Goal: Information Seeking & Learning: Find specific page/section

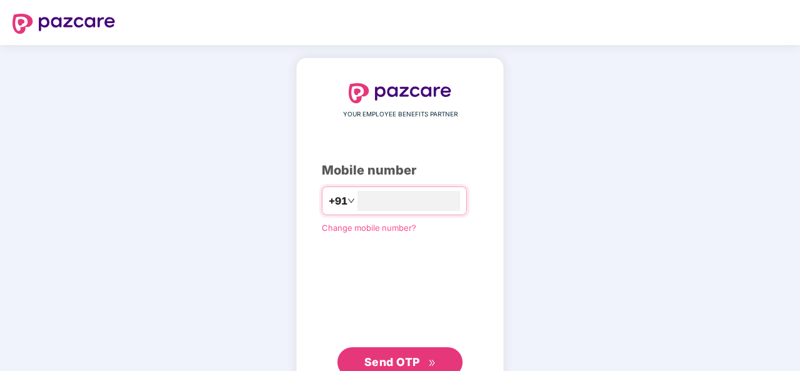
type input "**********"
click at [425, 354] on span "Send OTP" at bounding box center [401, 362] width 72 height 18
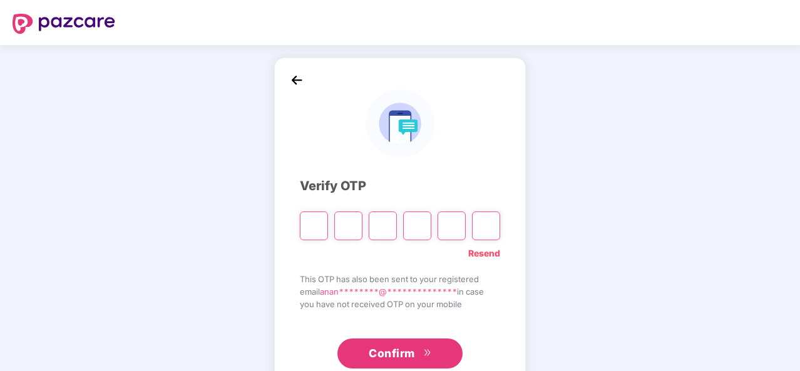
type input "*"
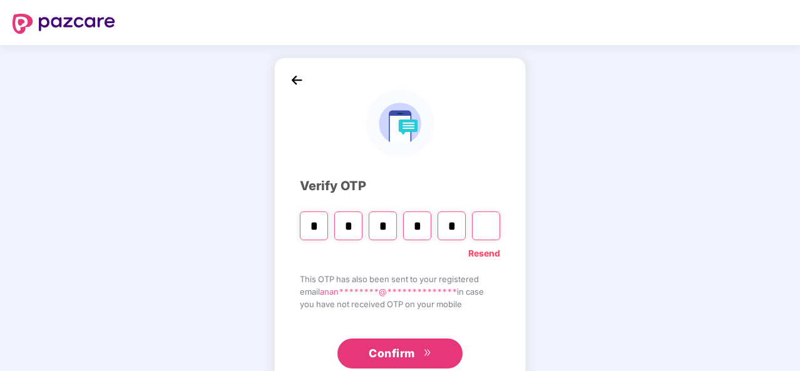
type input "*"
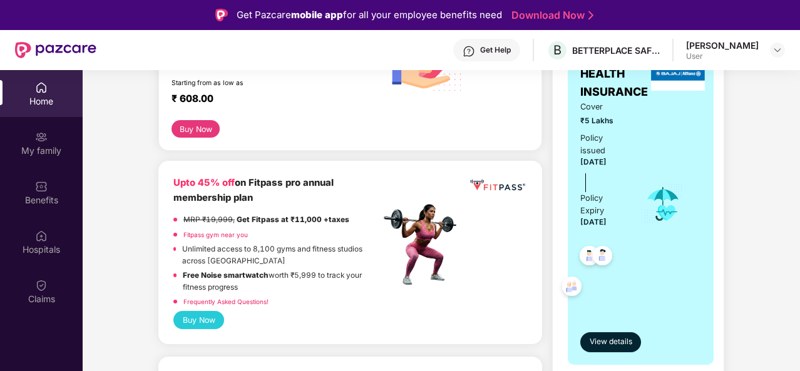
scroll to position [193, 0]
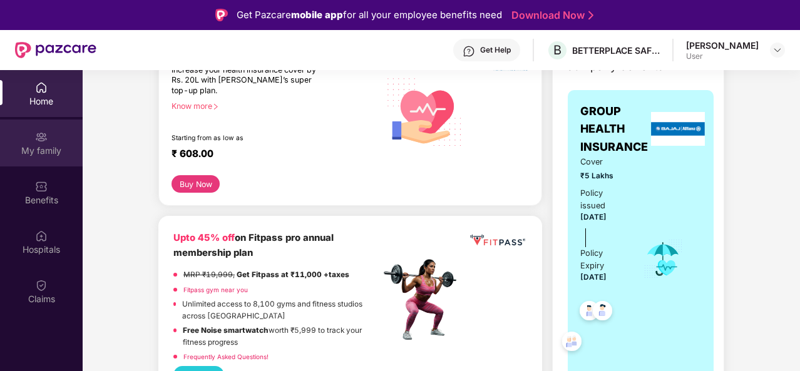
click at [50, 151] on div "My family" at bounding box center [41, 151] width 83 height 13
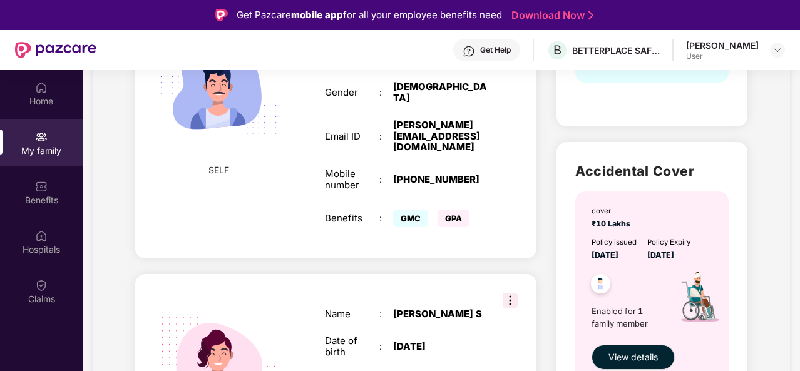
scroll to position [463, 0]
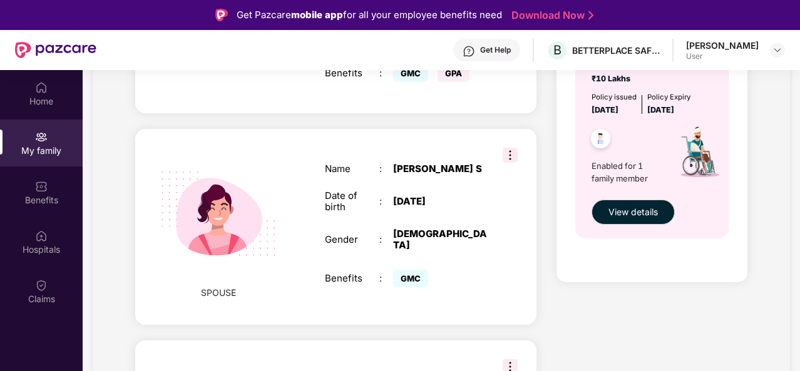
click at [507, 148] on img at bounding box center [510, 155] width 15 height 15
click at [318, 266] on div "Name : [PERSON_NAME] S Date of birth : [DEMOGRAPHIC_DATA] Gender : [DEMOGRAPHIC…" at bounding box center [407, 227] width 188 height 158
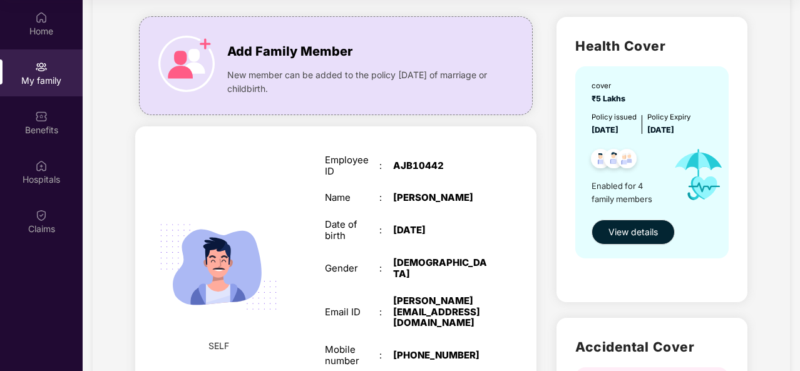
scroll to position [63, 0]
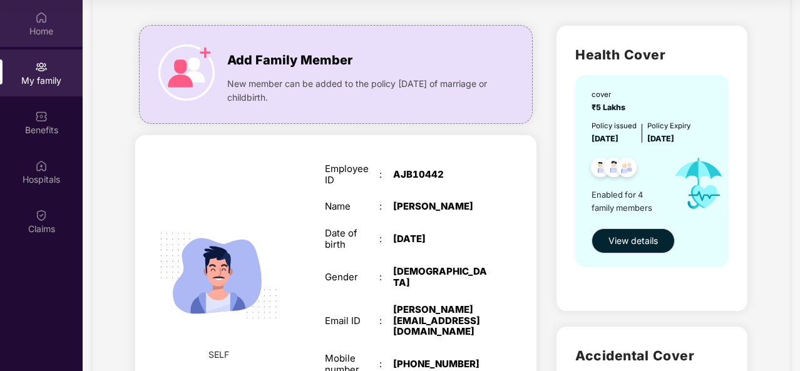
click at [36, 26] on div "Home" at bounding box center [41, 31] width 83 height 13
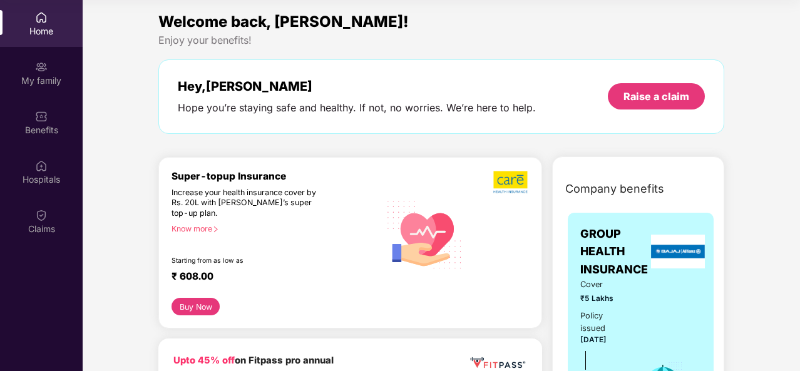
scroll to position [0, 0]
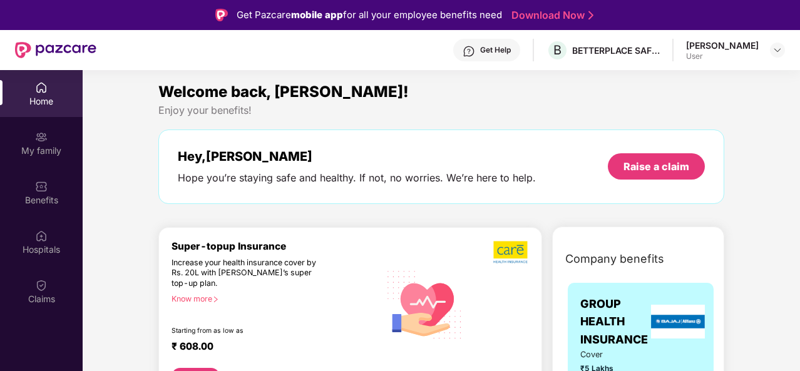
click at [510, 53] on div "Get Help" at bounding box center [495, 50] width 31 height 10
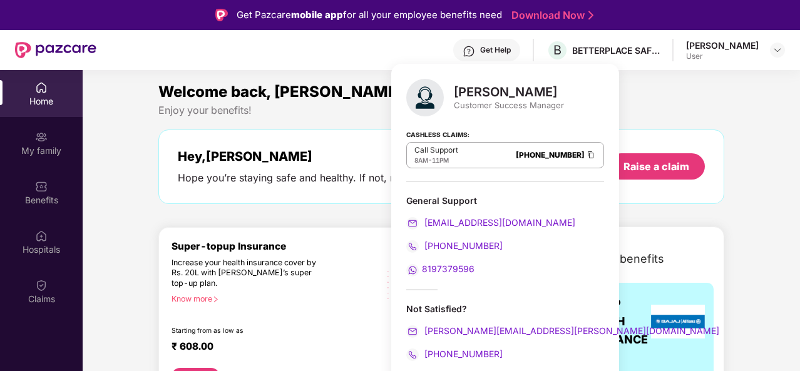
scroll to position [70, 0]
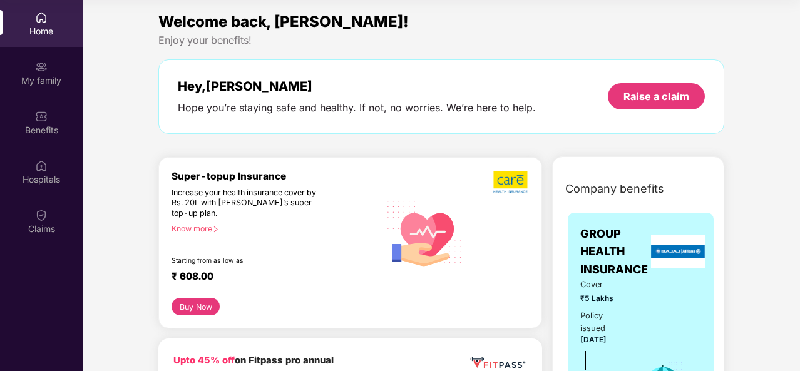
click at [711, 37] on div "Enjoy your benefits!" at bounding box center [441, 40] width 566 height 13
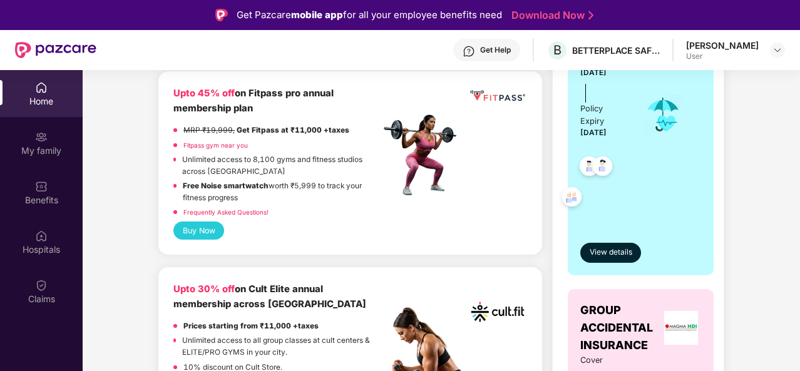
scroll to position [338, 0]
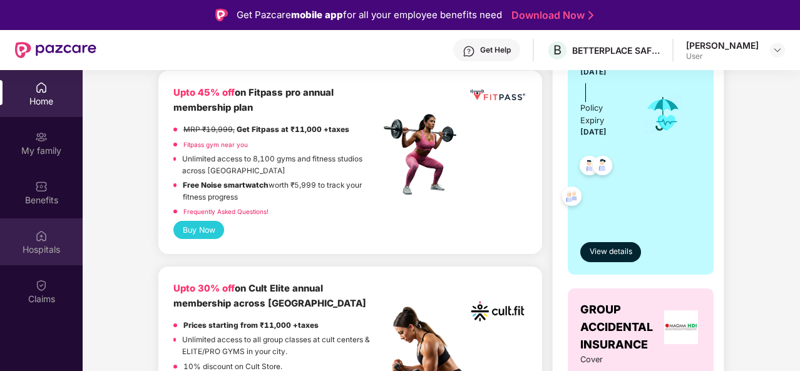
click at [42, 247] on div "Hospitals" at bounding box center [41, 250] width 83 height 13
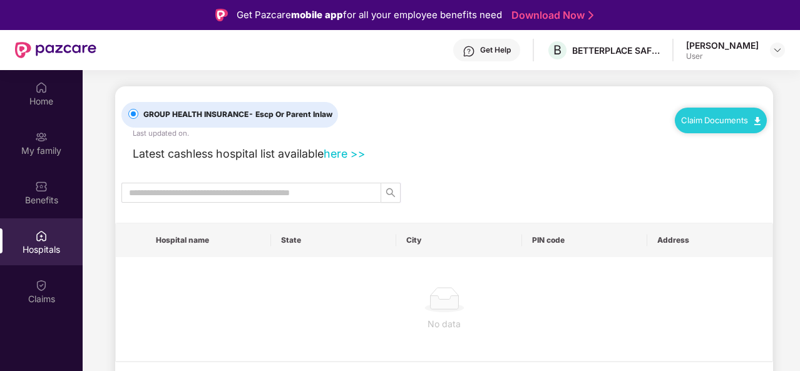
scroll to position [0, 0]
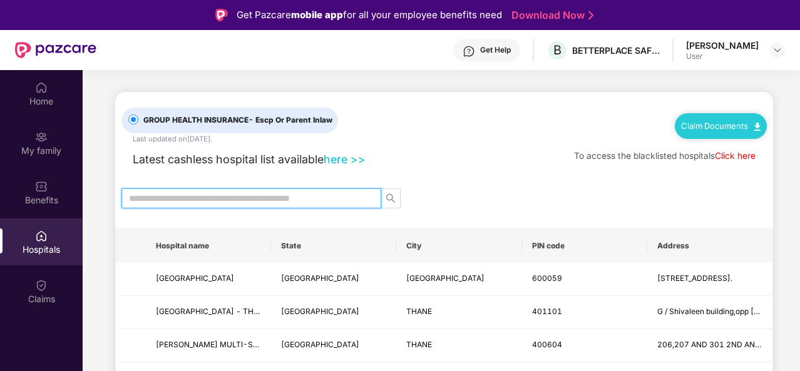
click at [315, 194] on input "text" at bounding box center [246, 199] width 235 height 14
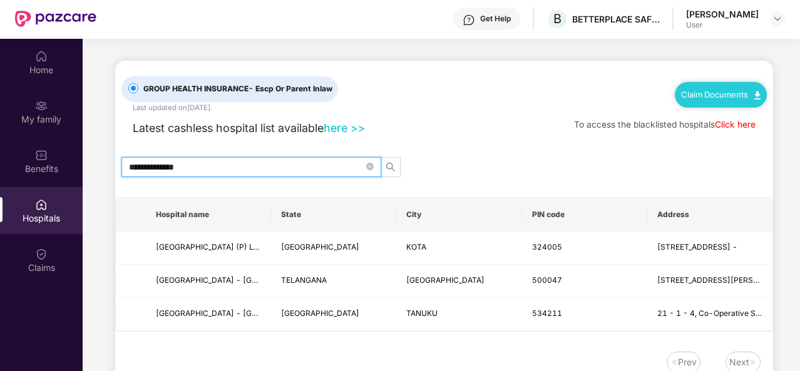
scroll to position [70, 0]
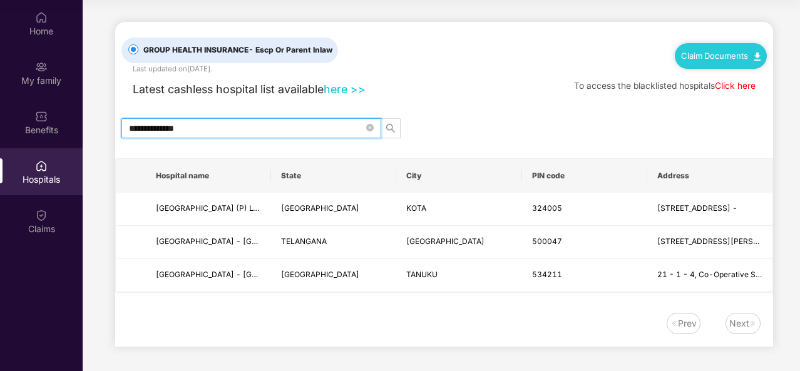
type input "**********"
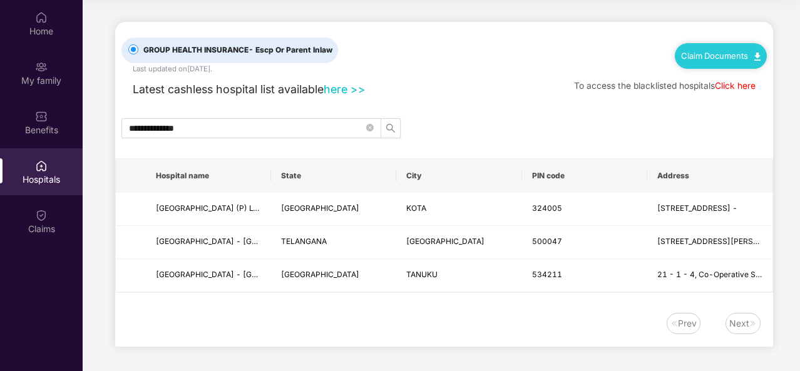
click at [739, 313] on div "Next" at bounding box center [743, 323] width 35 height 21
click at [746, 325] on div "Next" at bounding box center [740, 324] width 20 height 14
click at [353, 88] on link "here >>" at bounding box center [345, 89] width 42 height 13
